Goal: Task Accomplishment & Management: Use online tool/utility

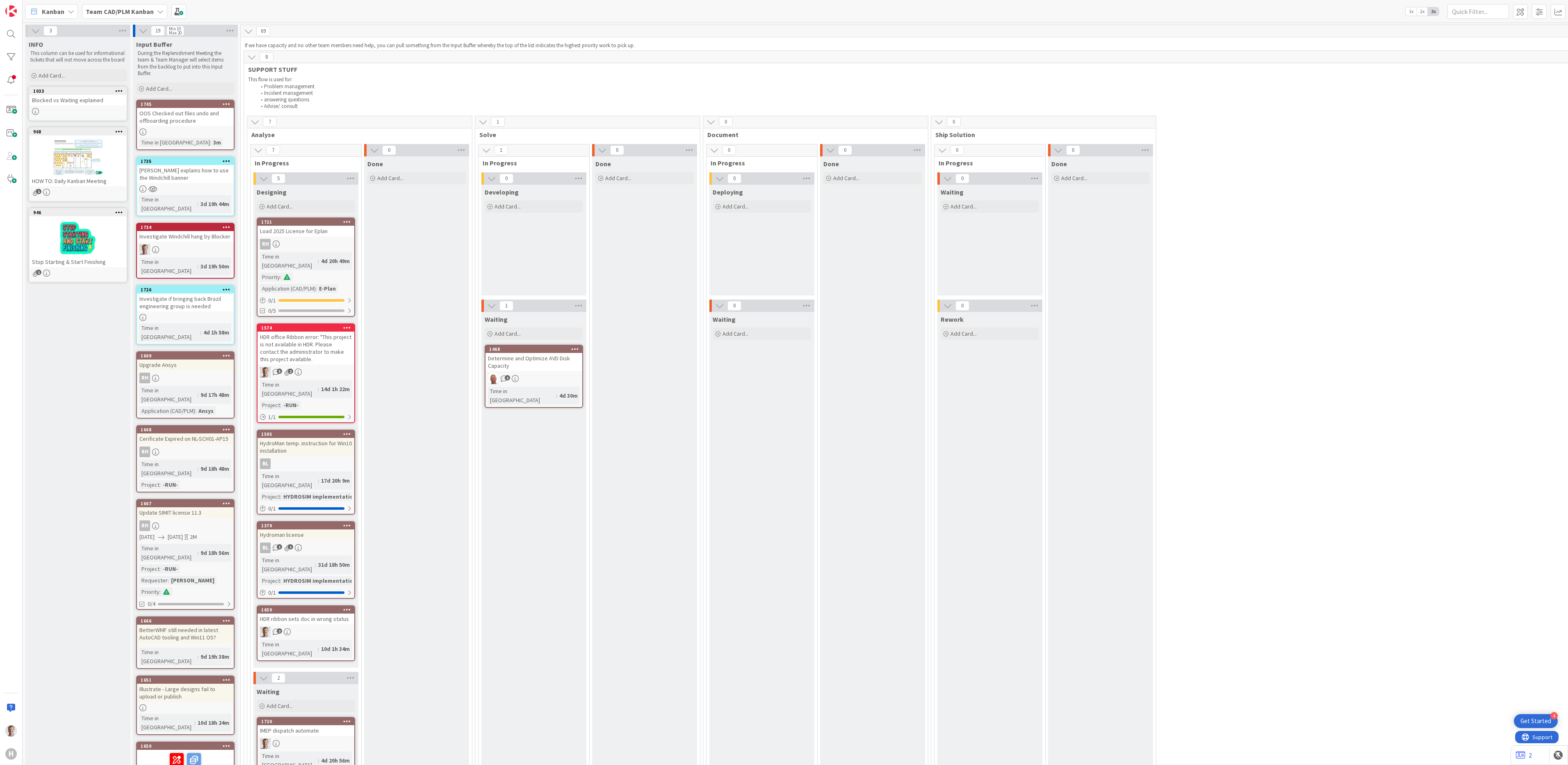
click at [184, 113] on div "OOS Checked out files undo and offboarding procedure" at bounding box center [185, 117] width 97 height 18
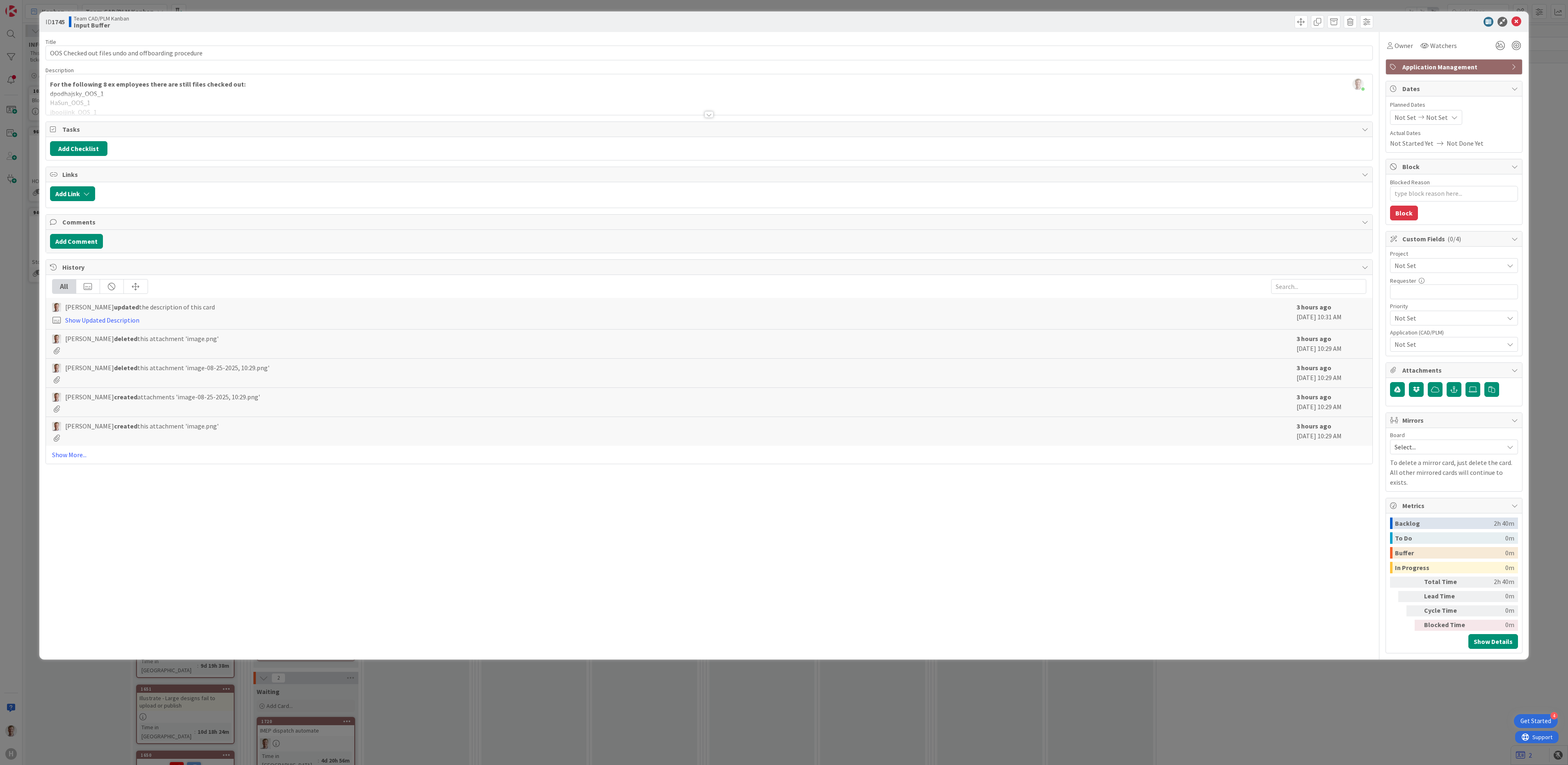
type textarea "x"
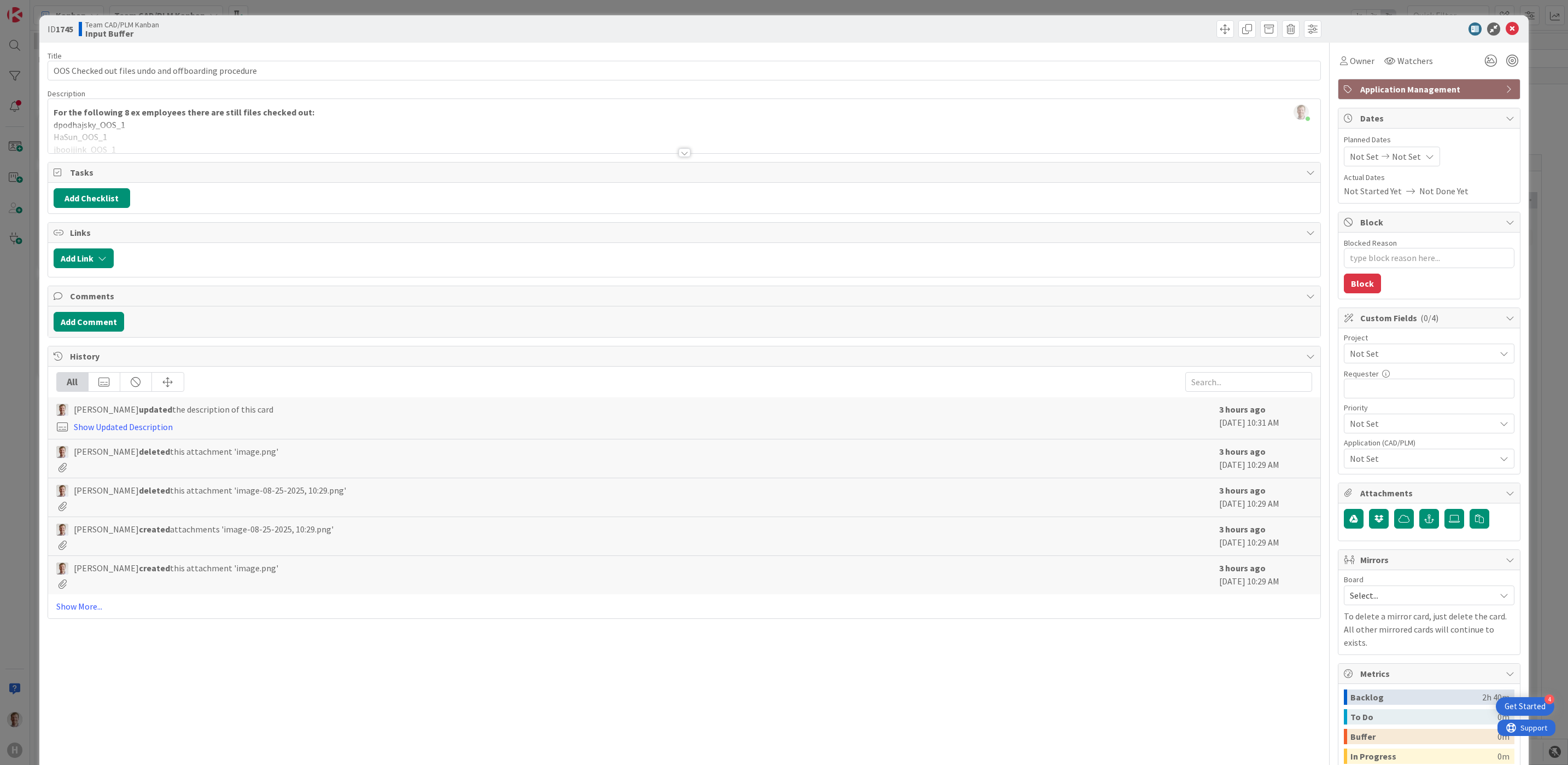
click at [1306, 603] on span "Select..." at bounding box center [1419, 594] width 140 height 15
click at [1306, 637] on span "Team CAD/PLM Backlog" at bounding box center [1437, 666] width 144 height 16
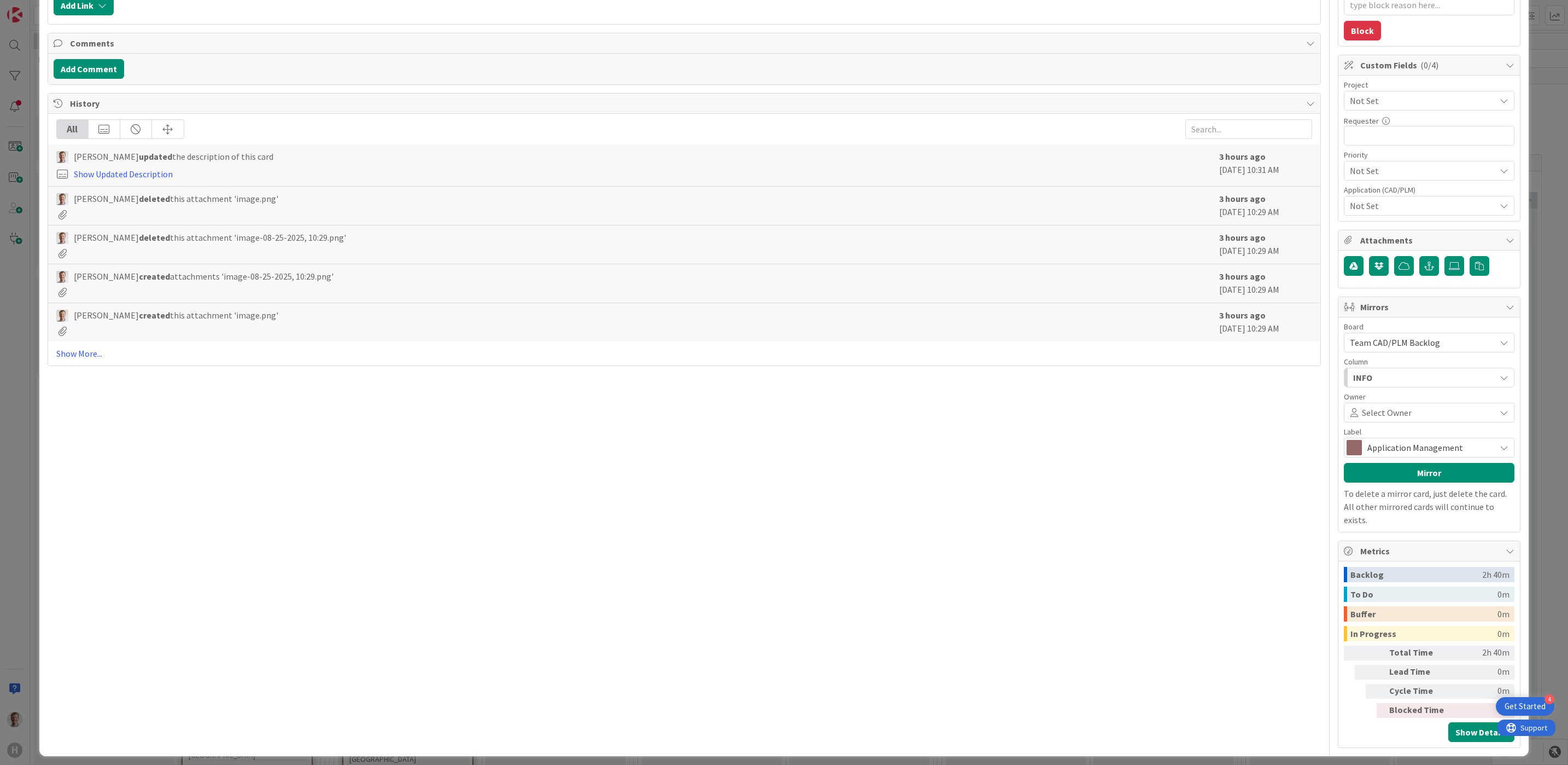
scroll to position [253, 0]
click at [1176, 509] on div "Title 52 / 128 OOS Checked out files undo and offboarding procedure Description…" at bounding box center [685, 269] width 1274 height 958
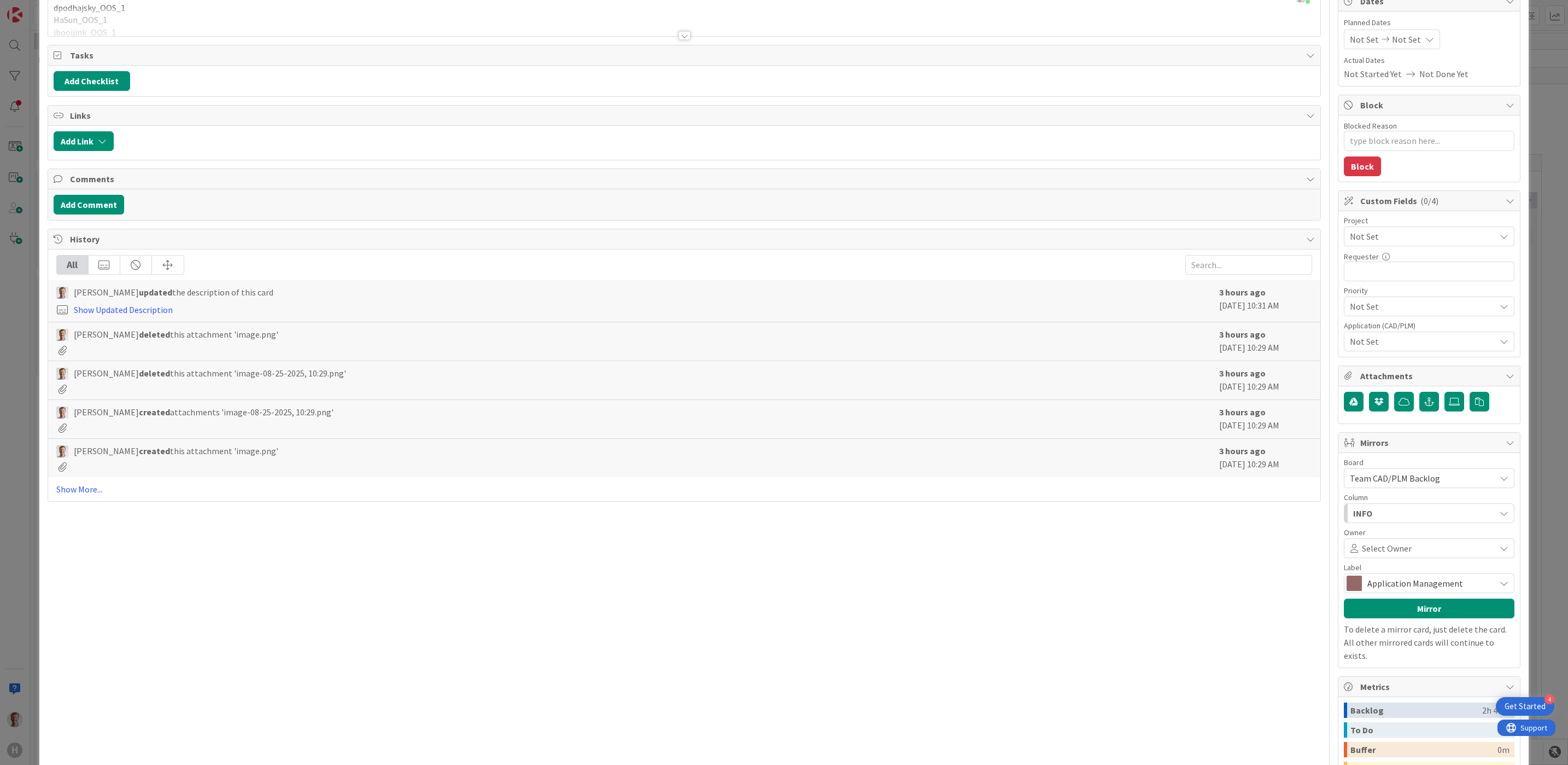
scroll to position [0, 0]
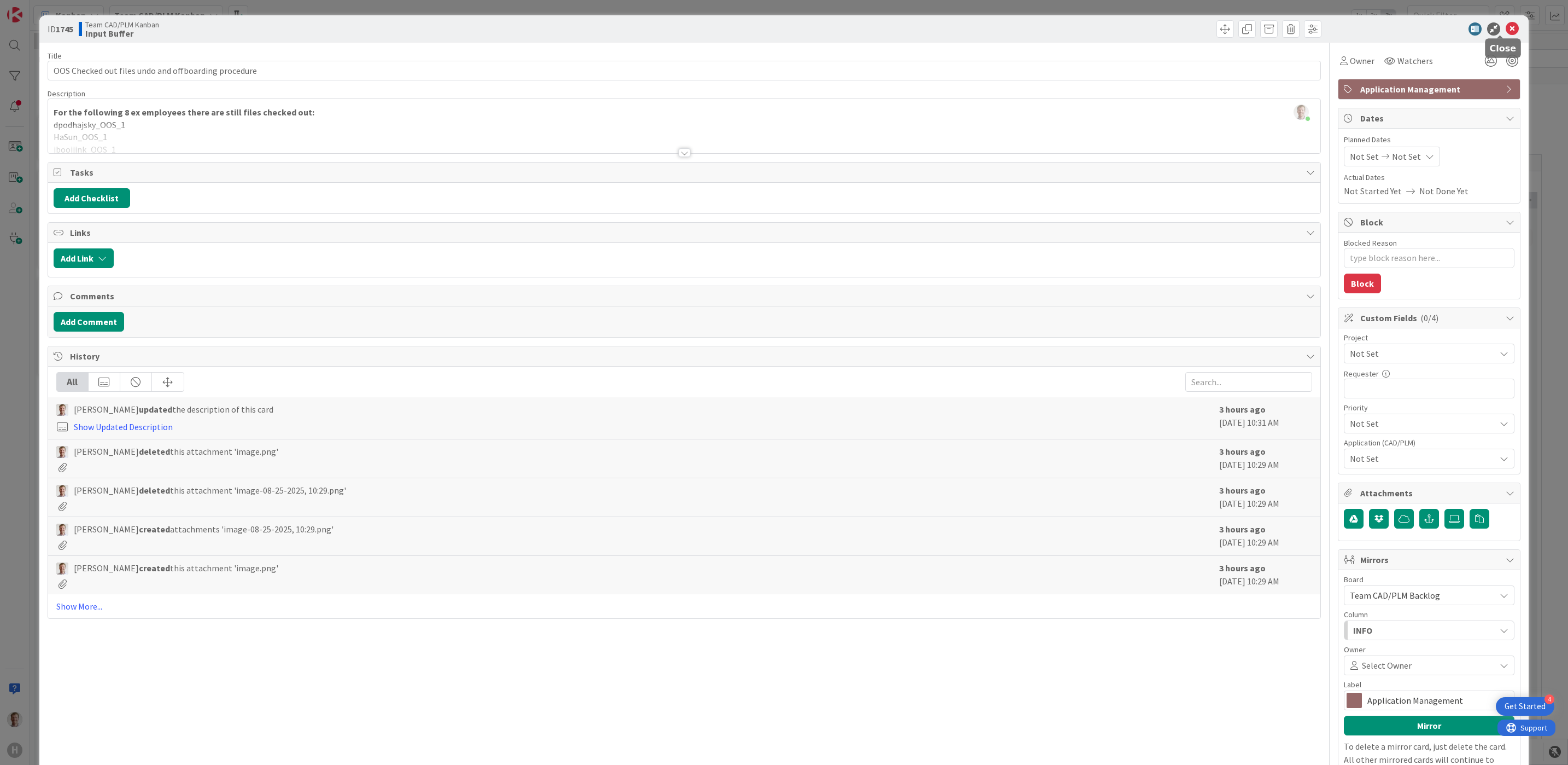
click at [1306, 30] on icon at bounding box center [1512, 29] width 13 height 13
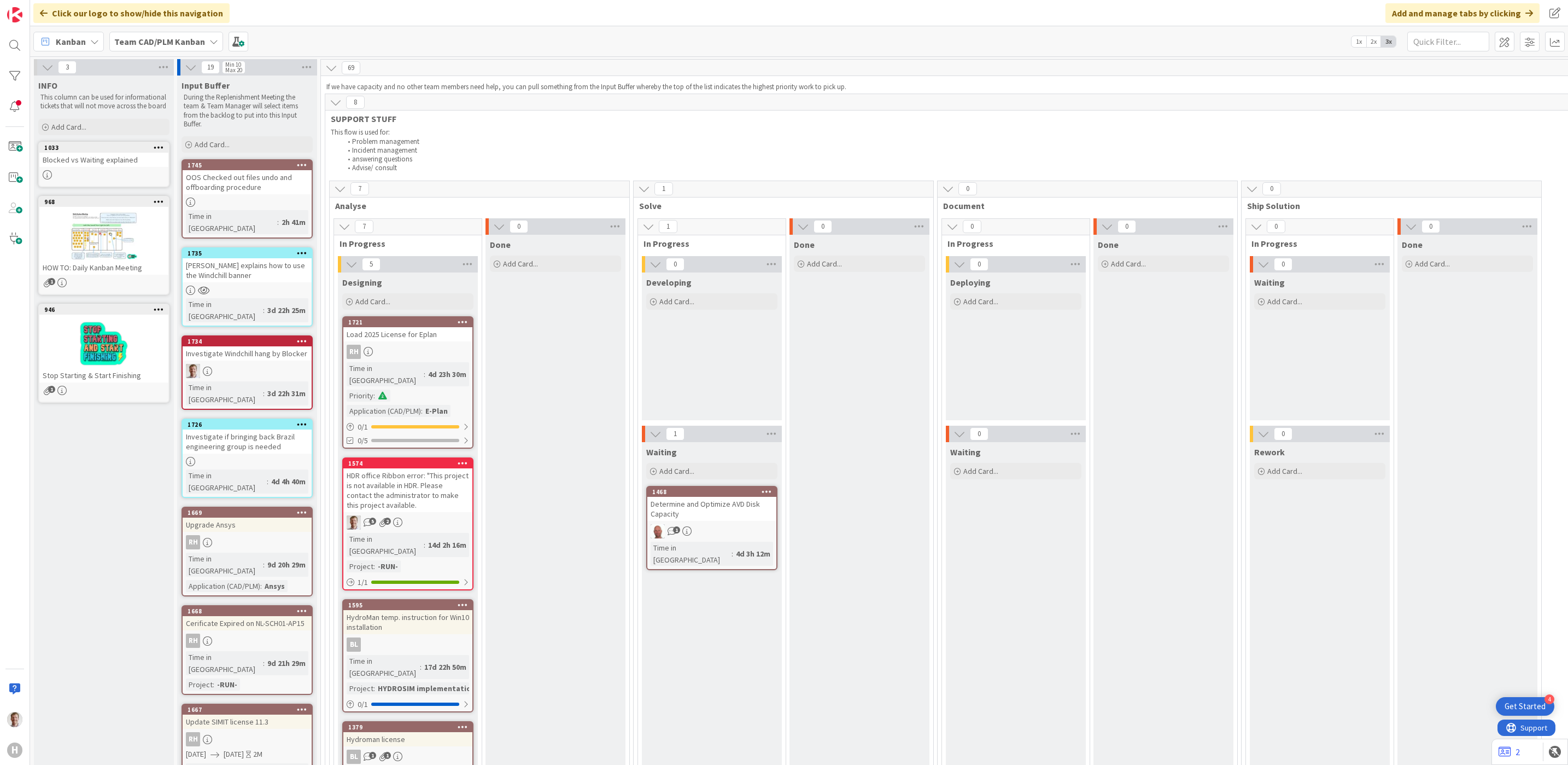
click at [202, 41] on b "Team CAD/PLM Kanban" at bounding box center [160, 41] width 91 height 11
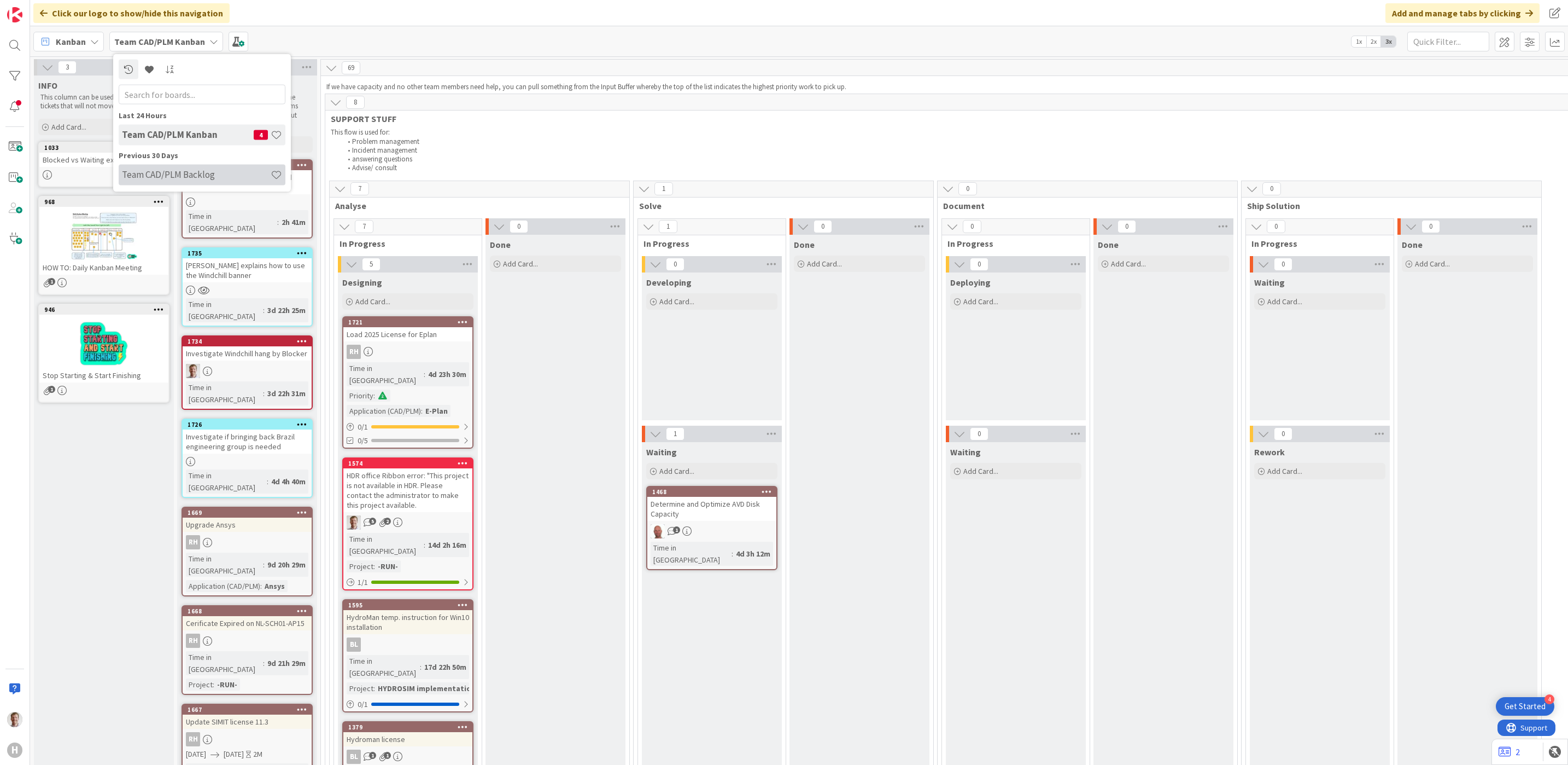
click at [197, 177] on h4 "Team CAD/PLM Backlog" at bounding box center [196, 174] width 149 height 11
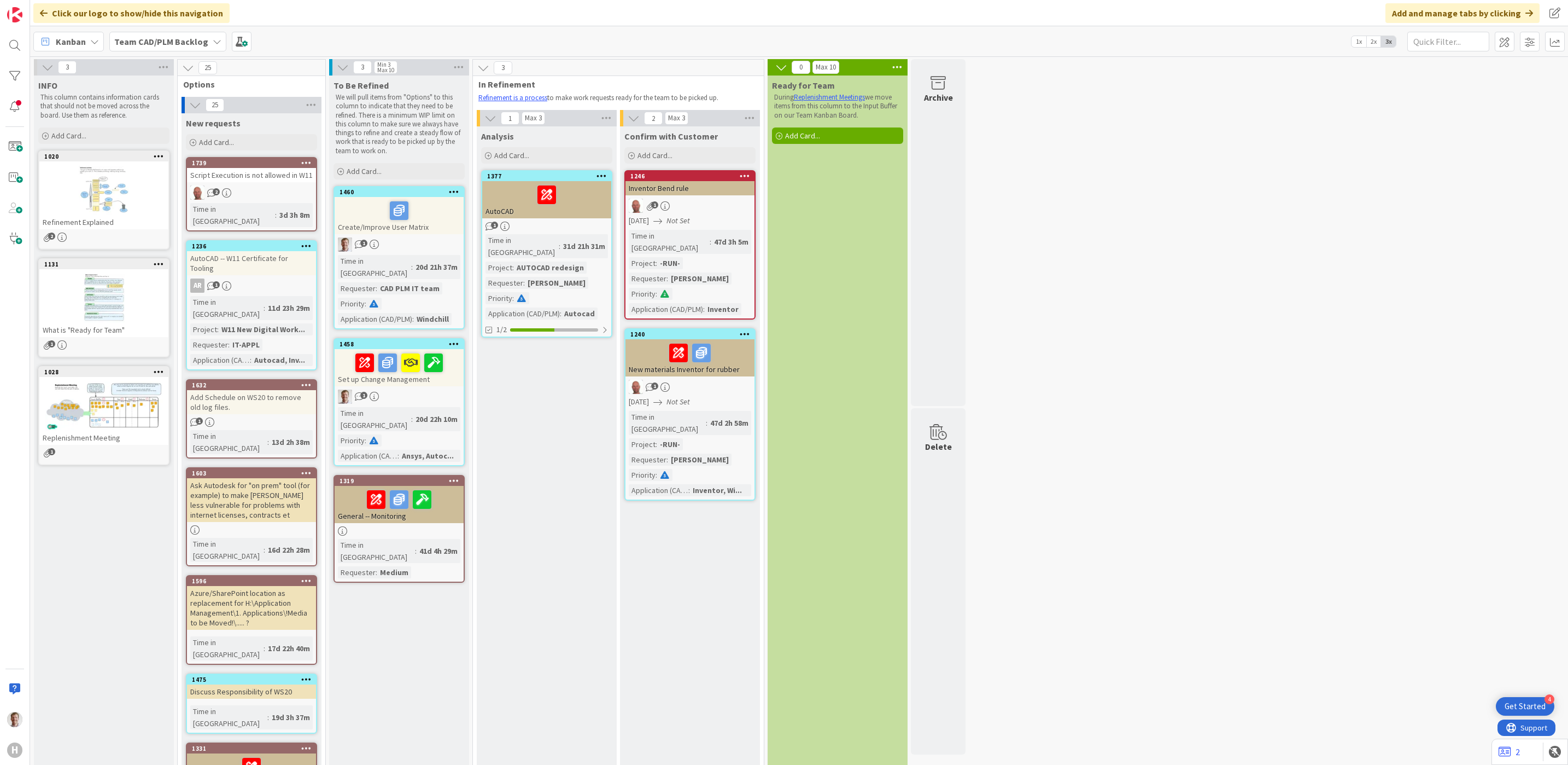
click at [170, 43] on b "Team CAD/PLM Backlog" at bounding box center [162, 41] width 94 height 11
click at [186, 156] on h4 "Team CAD/PLM Kanban" at bounding box center [187, 156] width 131 height 11
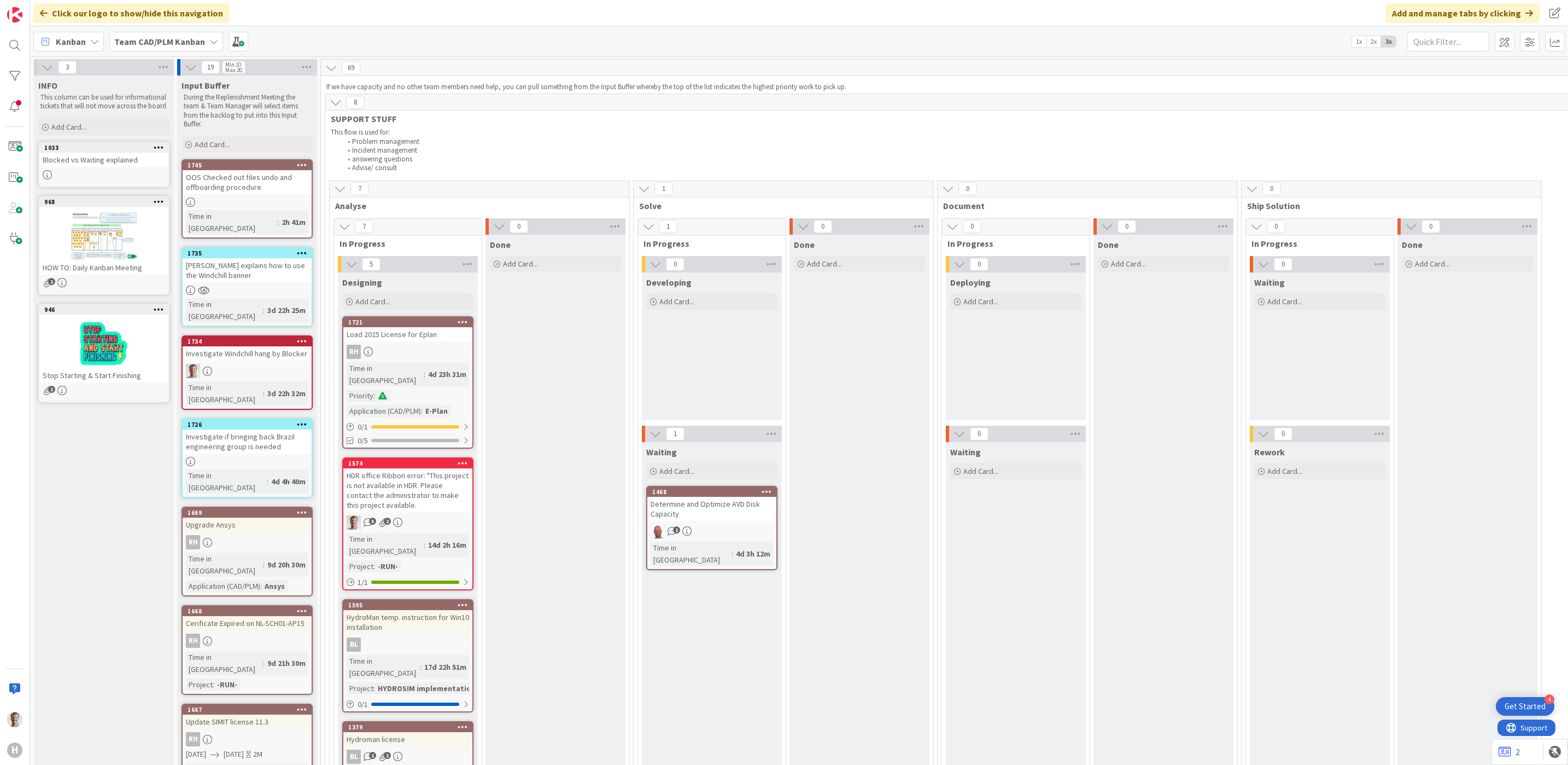
click at [239, 175] on div "OOS Checked out files undo and offboarding procedure" at bounding box center [247, 183] width 129 height 24
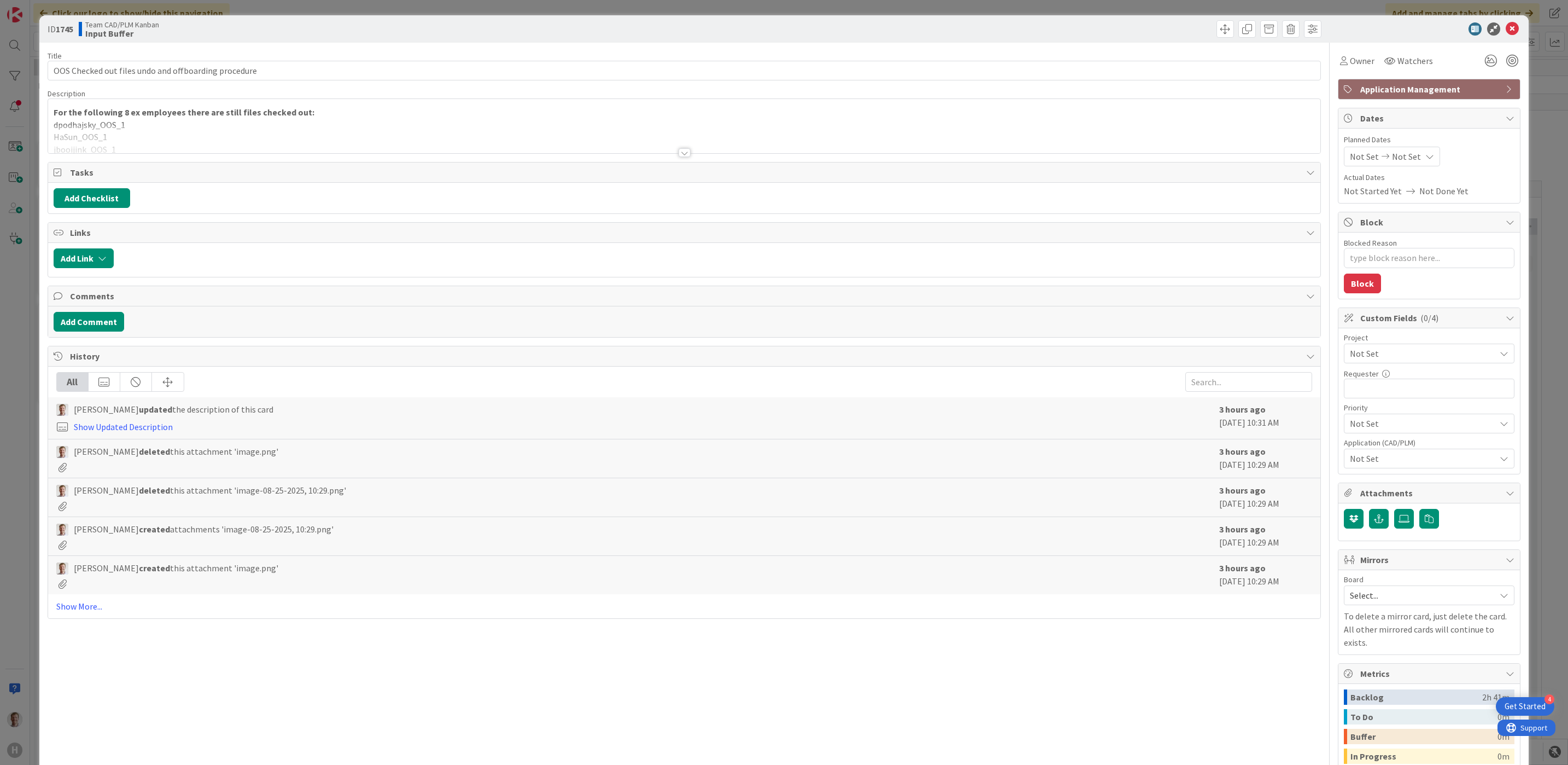
type textarea "x"
click at [1506, 29] on icon at bounding box center [1512, 29] width 13 height 13
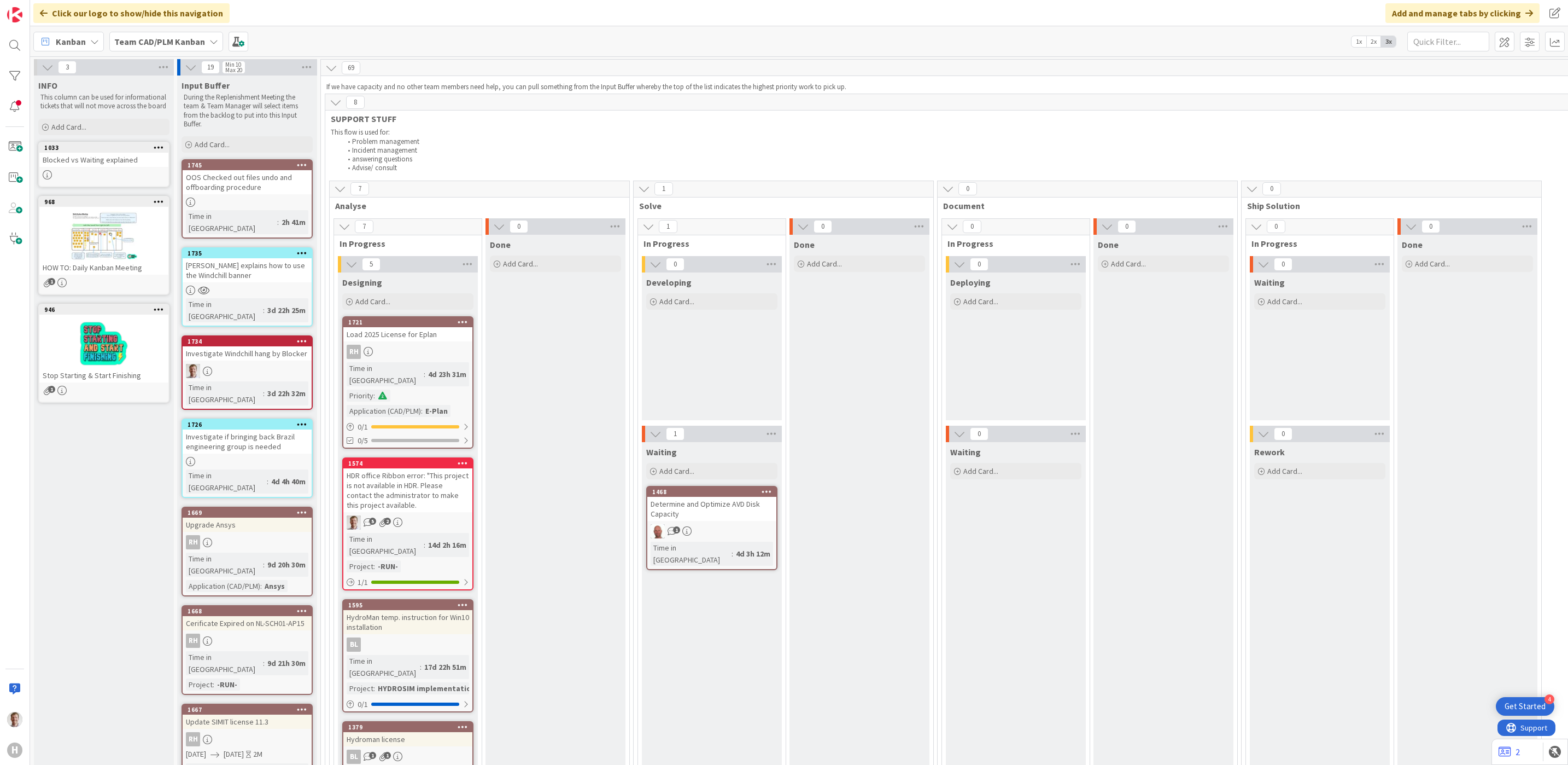
click at [299, 162] on icon at bounding box center [302, 164] width 11 height 7
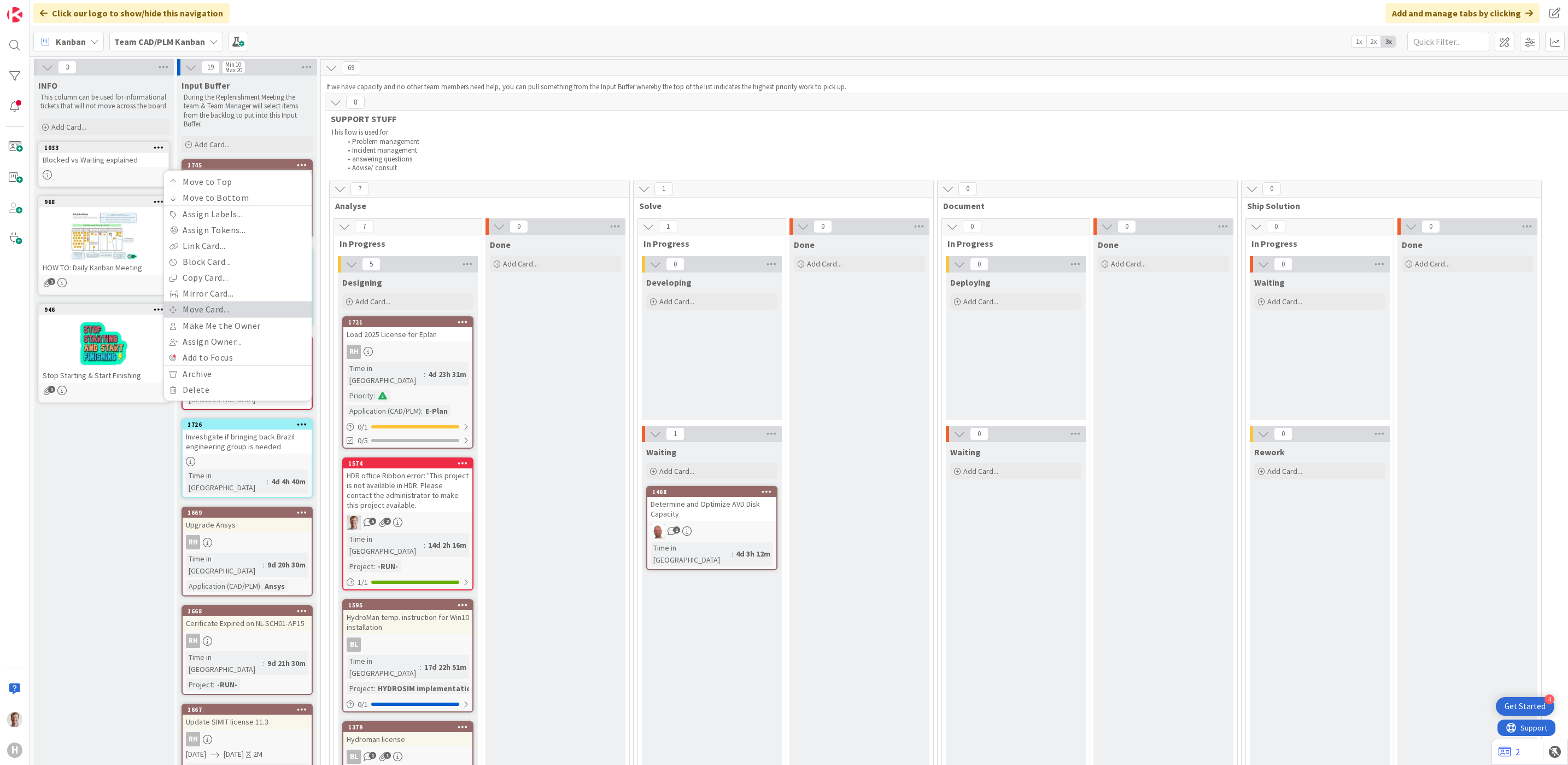
click at [237, 310] on link "Move Card..." at bounding box center [238, 309] width 148 height 16
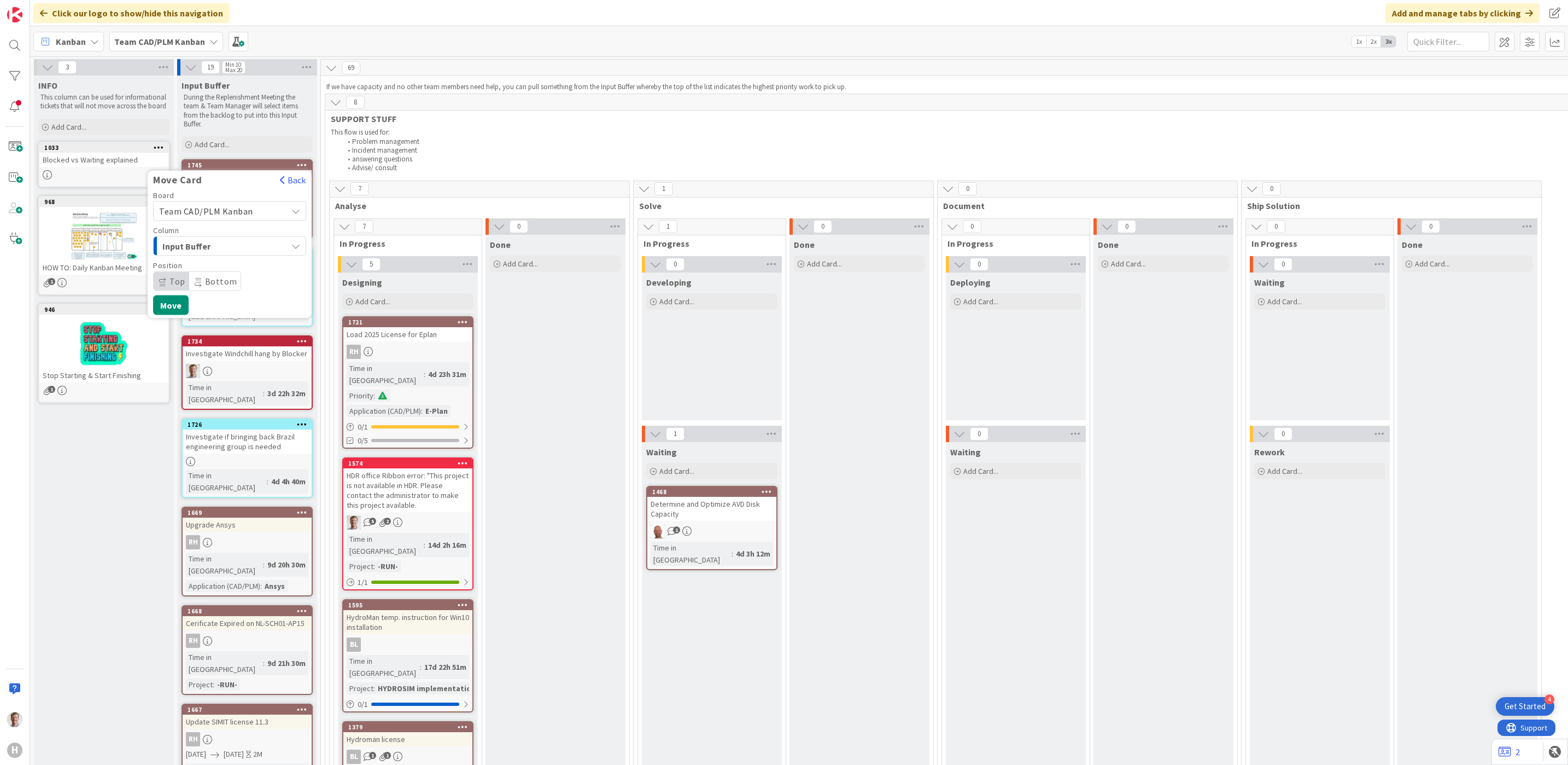
click at [220, 209] on span "Team CAD/PLM Kanban" at bounding box center [206, 210] width 94 height 11
click at [281, 210] on span "Team CAD/PLM Kanban" at bounding box center [220, 211] width 123 height 15
click at [274, 218] on span "Team CAD/PLM Kanban" at bounding box center [220, 211] width 123 height 15
click at [233, 262] on span "Team CAD/PLM Backlog" at bounding box center [237, 262] width 127 height 16
click at [265, 241] on div "INFO" at bounding box center [223, 246] width 127 height 18
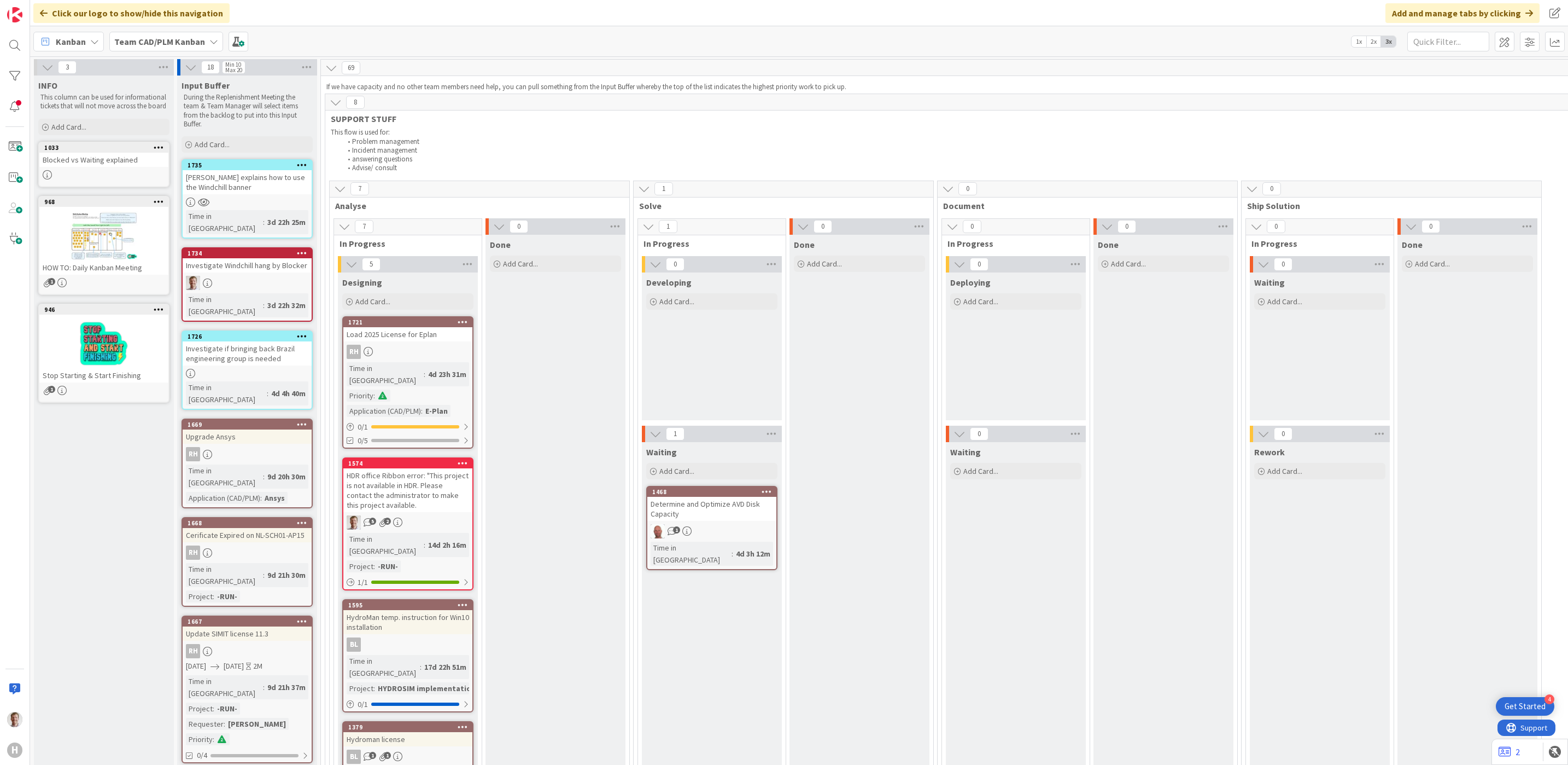
click at [304, 166] on icon at bounding box center [302, 164] width 11 height 7
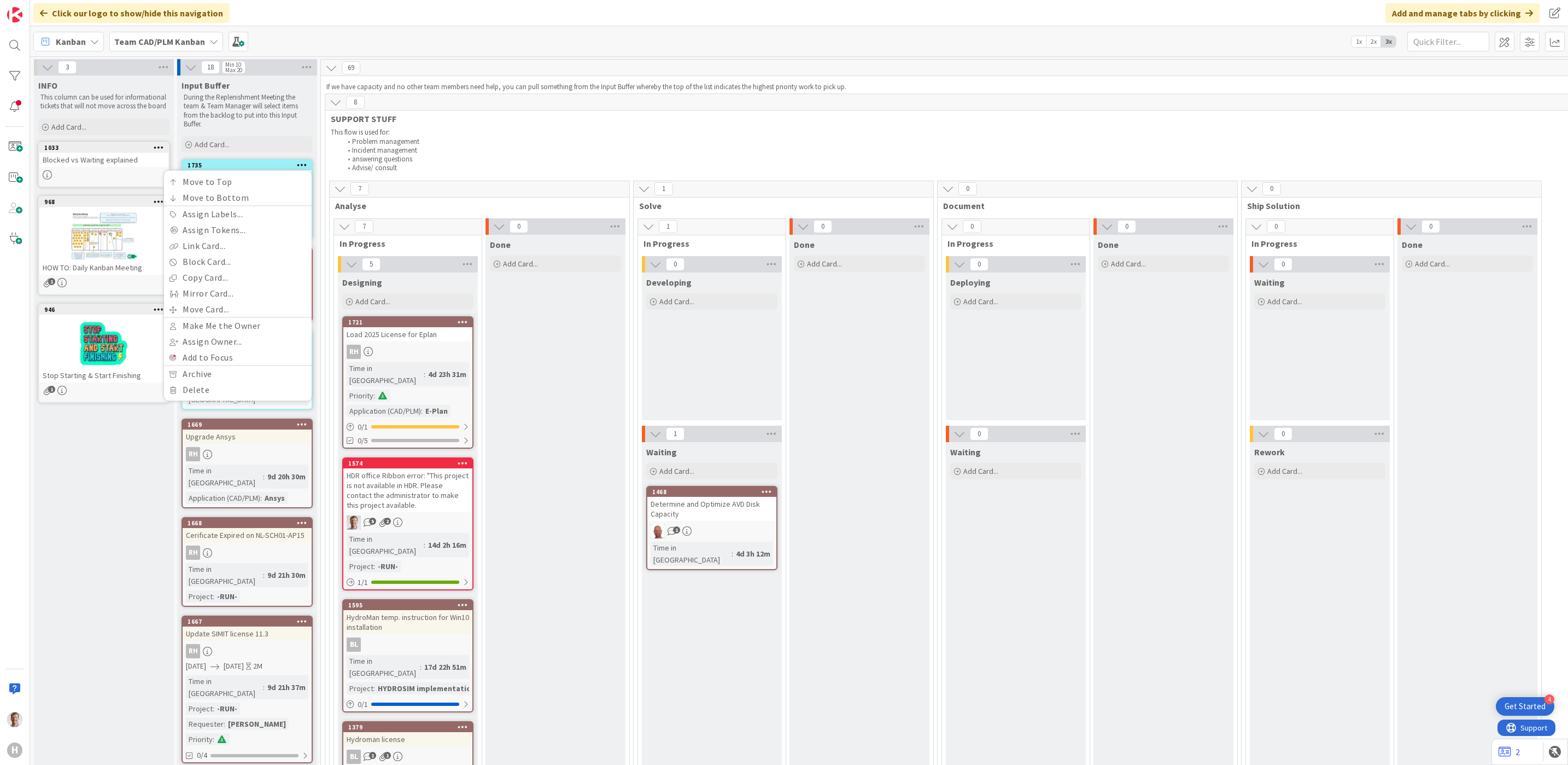
click at [466, 148] on li "Incident management" at bounding box center [1195, 150] width 1706 height 9
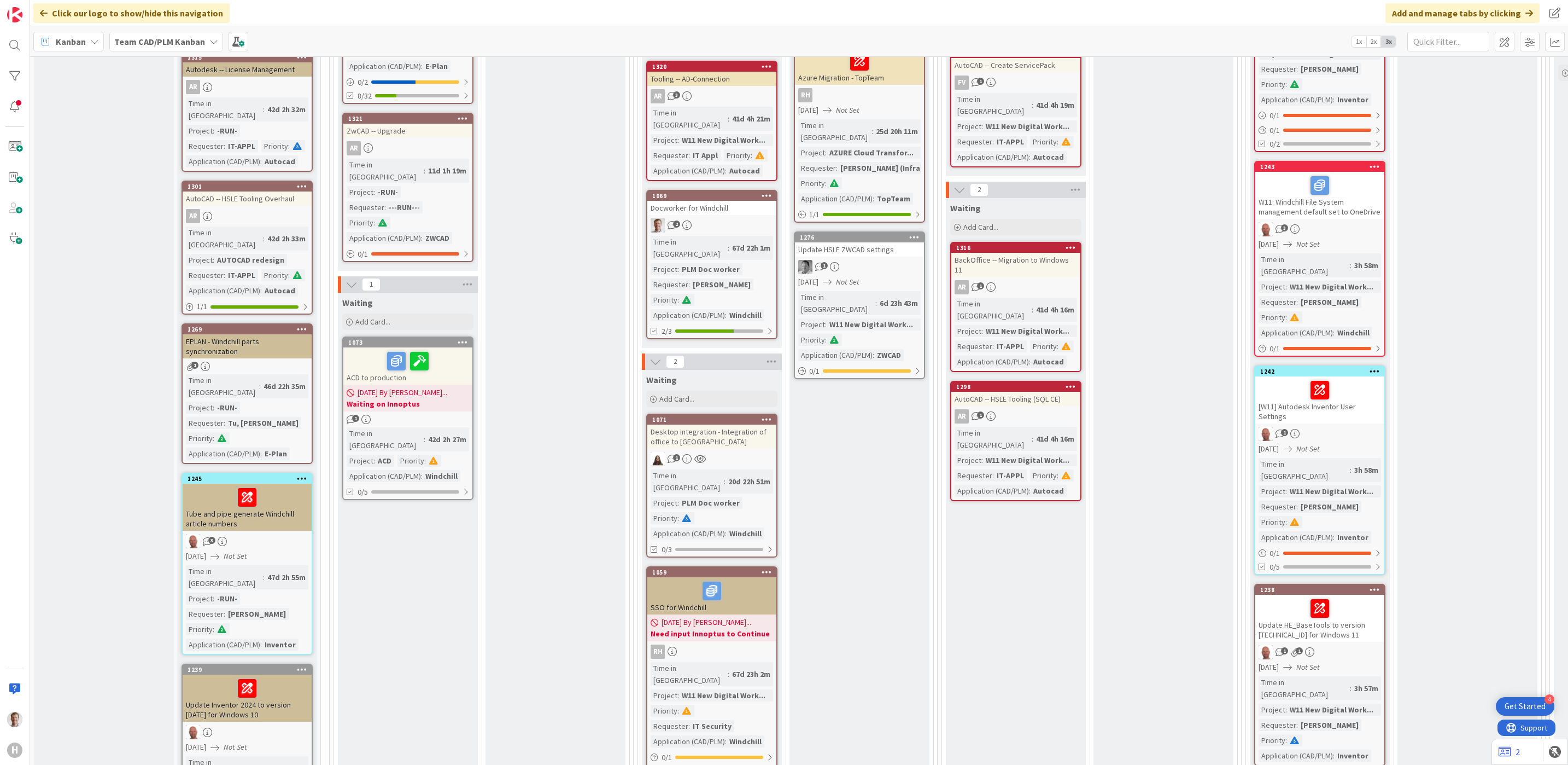
scroll to position [1559, 0]
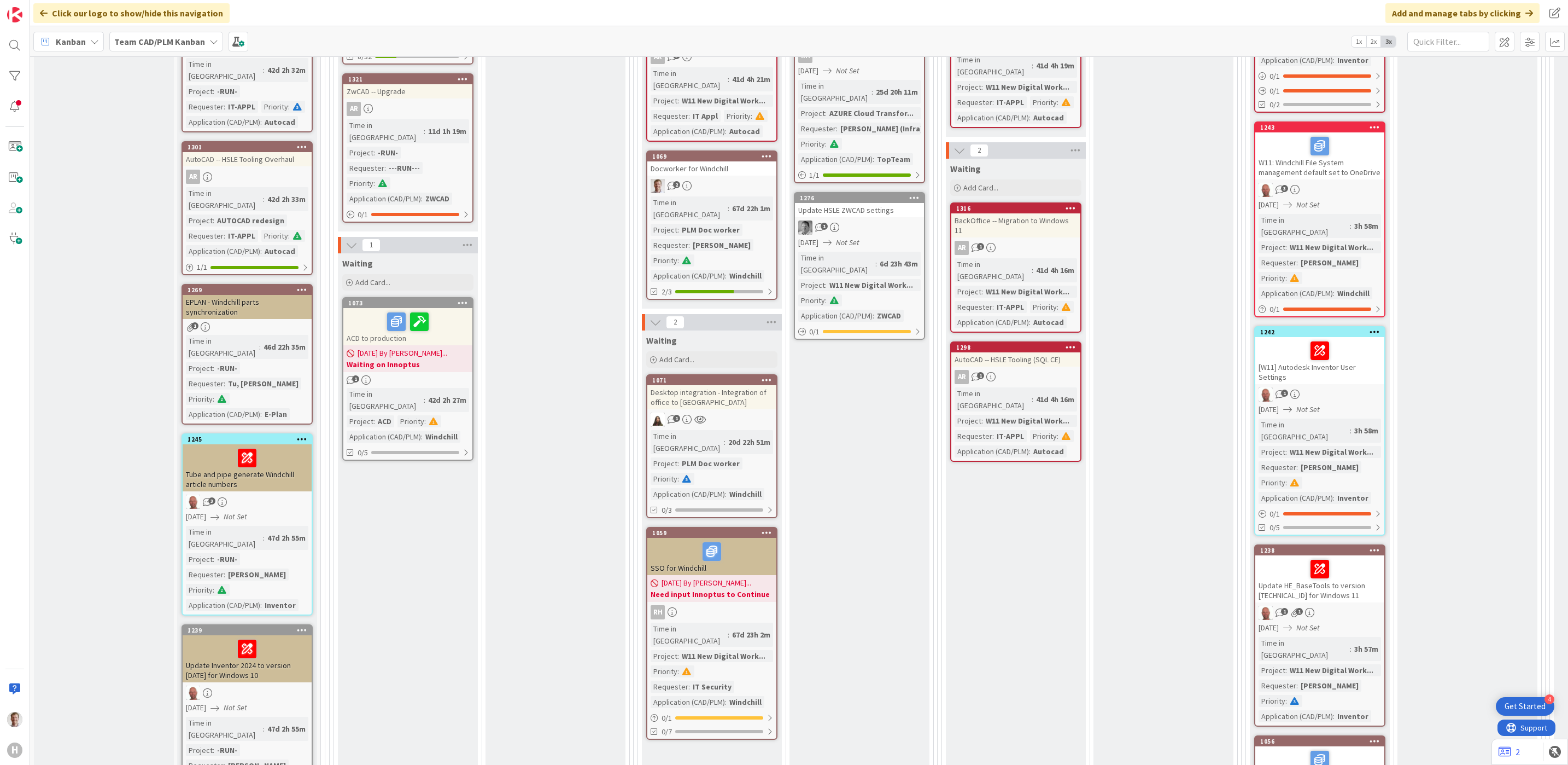
click at [402, 348] on span "[DATE] By [PERSON_NAME]..." at bounding box center [403, 353] width 89 height 11
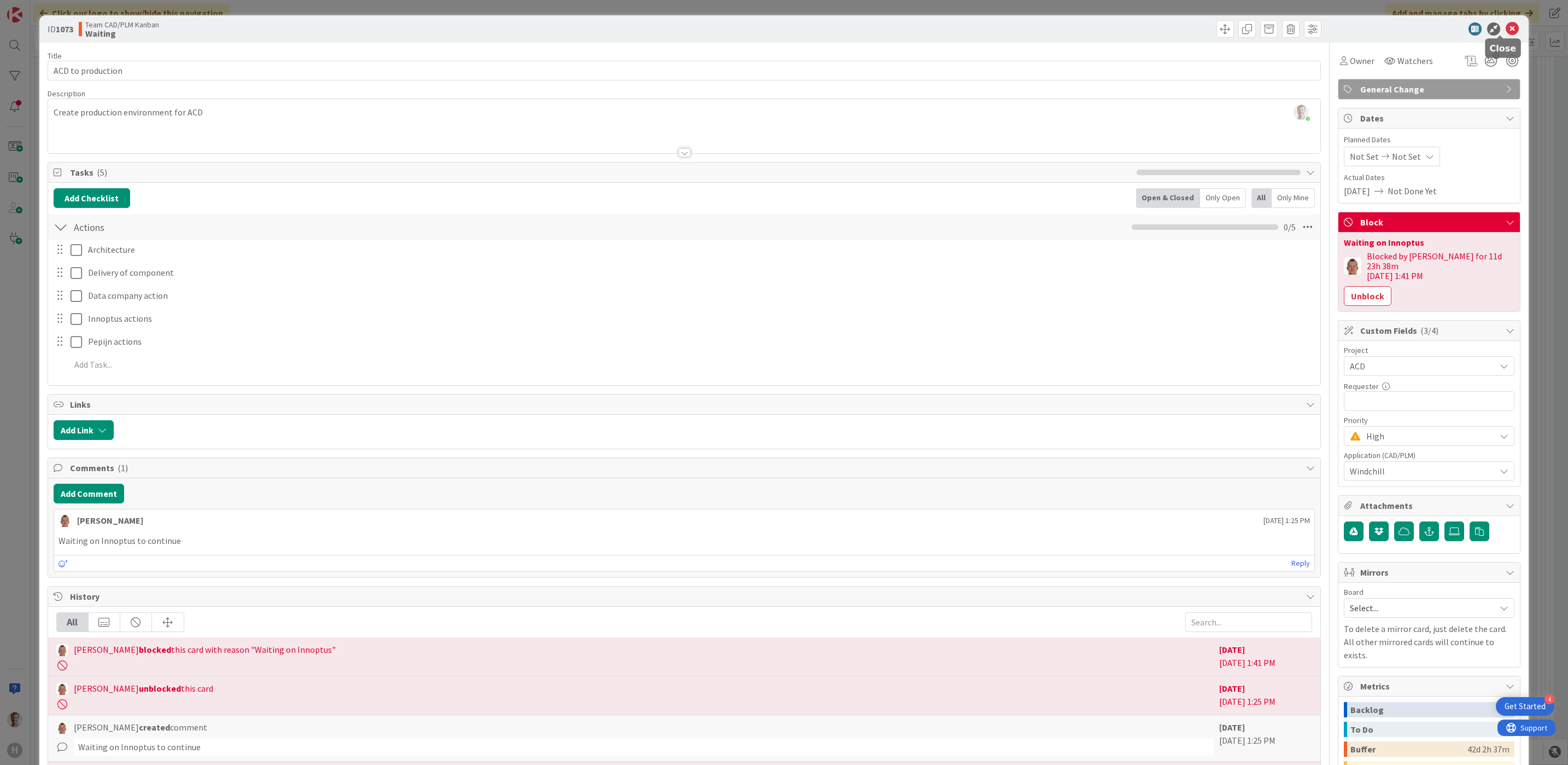
click at [1506, 28] on icon at bounding box center [1512, 29] width 13 height 13
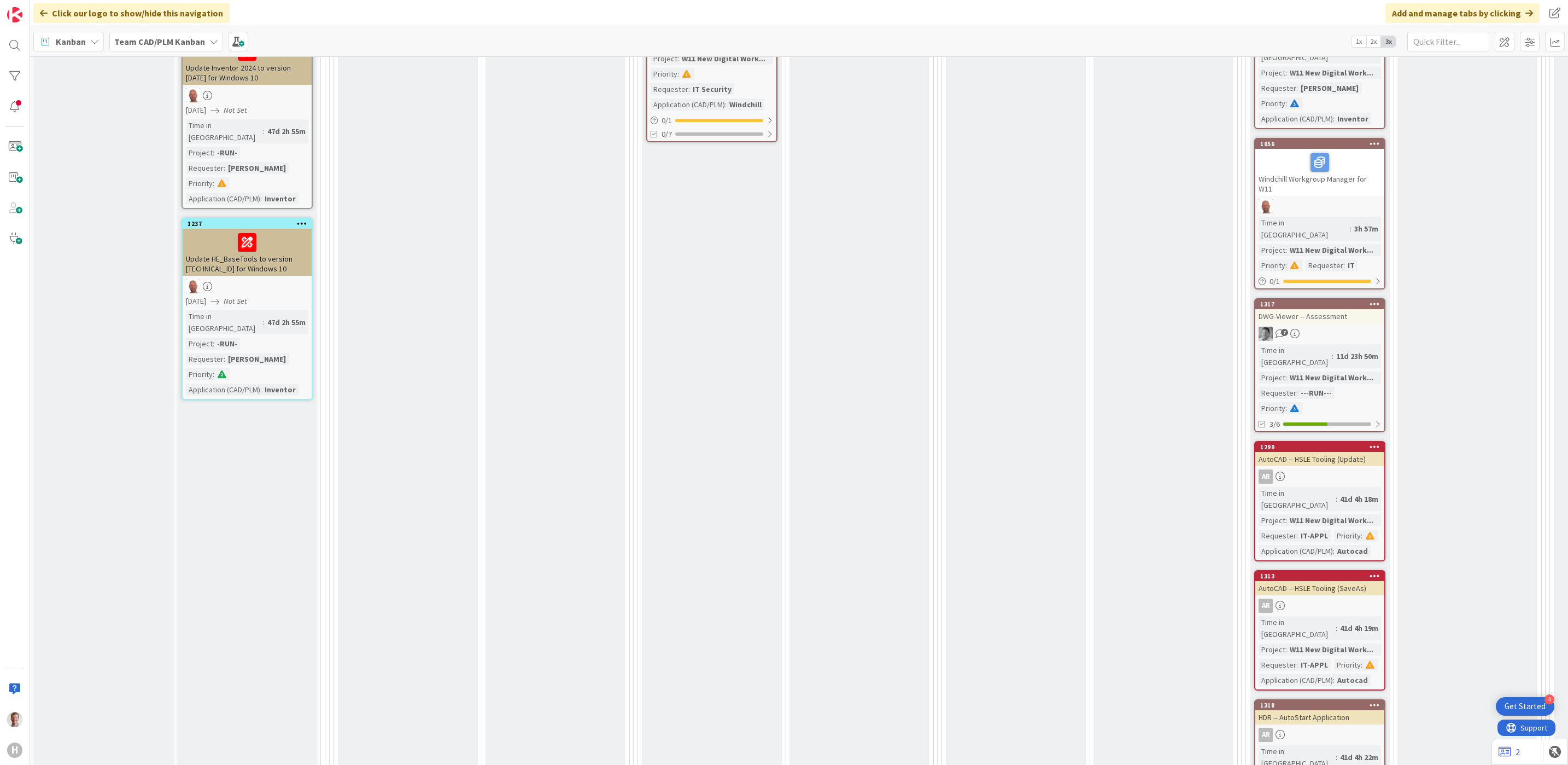
scroll to position [2379, 0]
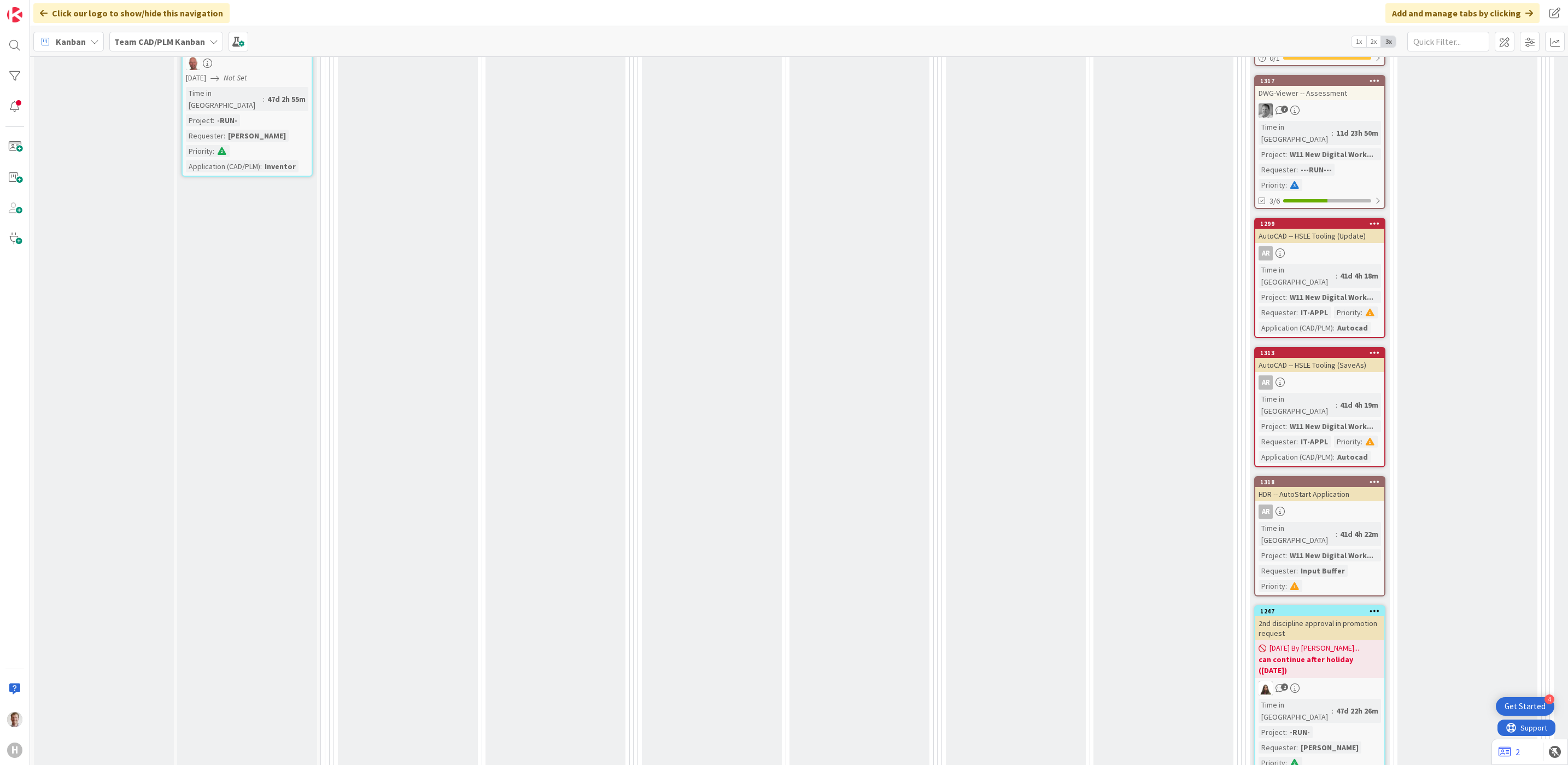
click at [1354, 640] on div "08/05/2025 By Rob... can continue after holiday (aug. 31)" at bounding box center [1320, 659] width 129 height 37
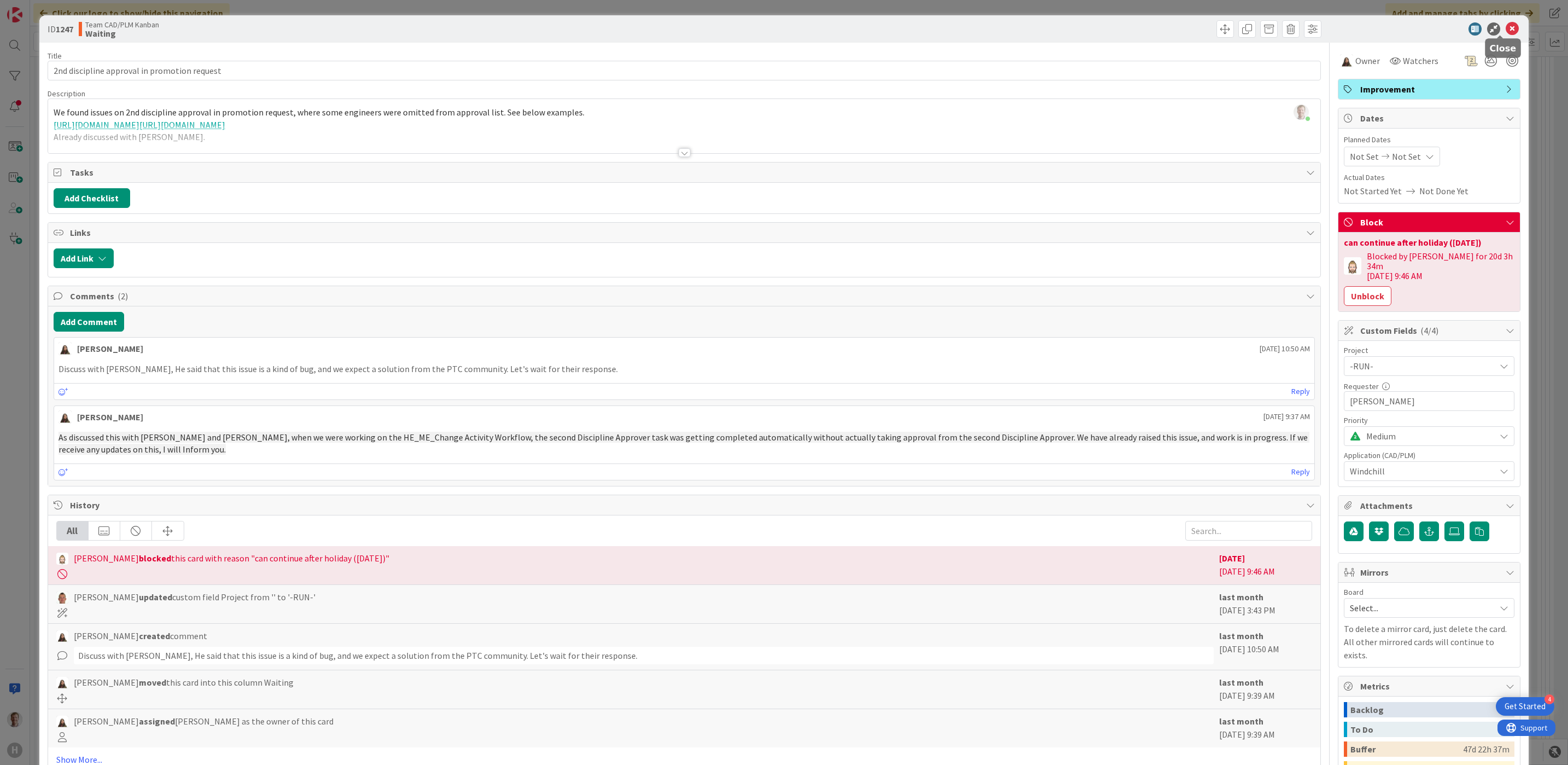
click at [1506, 31] on icon at bounding box center [1512, 29] width 13 height 13
